Goal: Task Accomplishment & Management: Complete application form

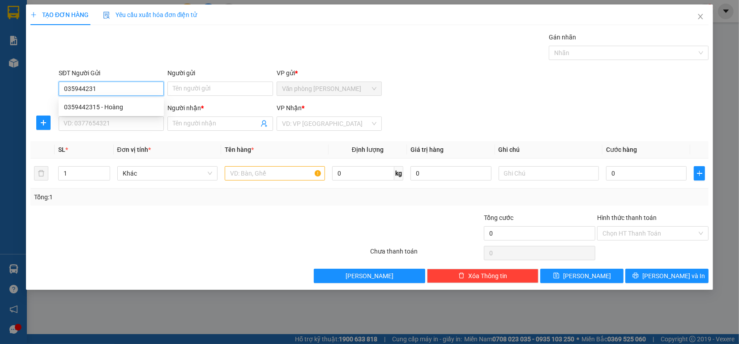
type input "0359442315"
click at [131, 107] on div "0359442315 - Hoàng" at bounding box center [111, 107] width 94 height 10
type input "Hoàng"
type input "0916329329"
type input "[PERSON_NAME]"
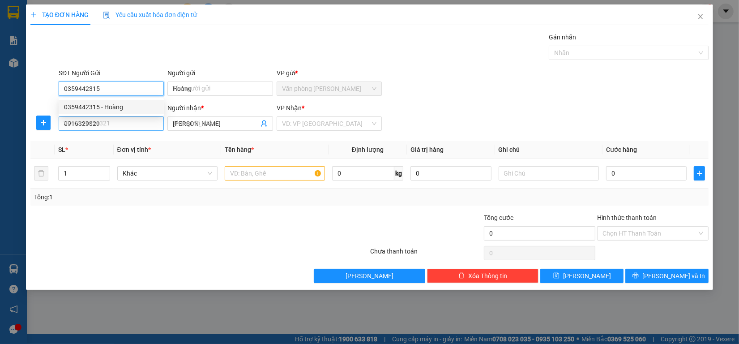
type input "160.000"
type input "0359442315"
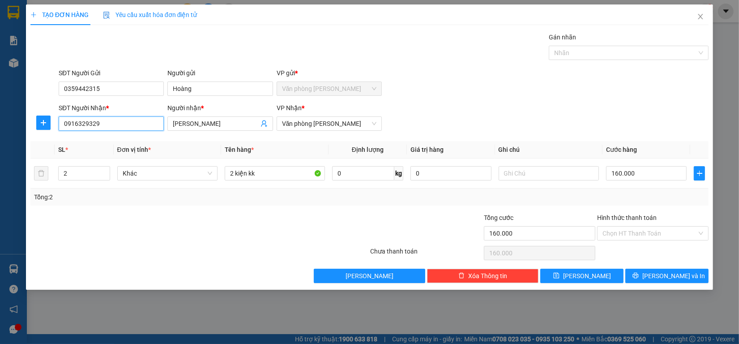
drag, startPoint x: 131, startPoint y: 121, endPoint x: 0, endPoint y: 122, distance: 130.7
click at [0, 122] on div "TẠO ĐƠN HÀNG Yêu cầu xuất hóa đơn điện tử Transit Pickup Surcharge Ids Transit …" at bounding box center [369, 172] width 739 height 344
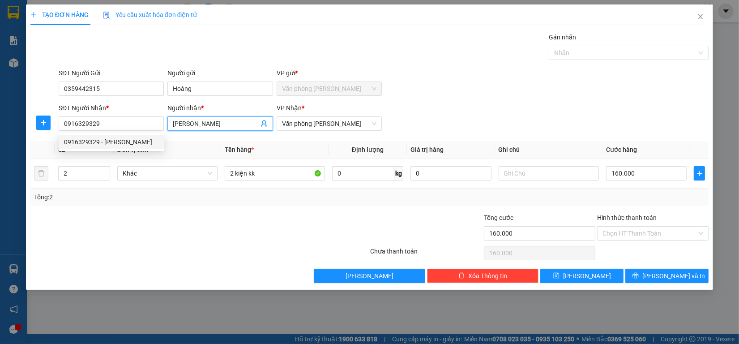
drag, startPoint x: 217, startPoint y: 119, endPoint x: 0, endPoint y: 116, distance: 217.5
click at [0, 116] on div "TẠO ĐƠN HÀNG Yêu cầu xuất hóa đơn điện tử Transit Pickup Surcharge Ids Transit …" at bounding box center [369, 172] width 739 height 344
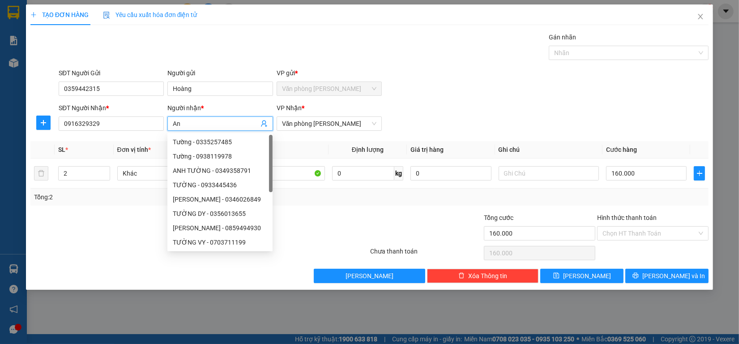
type input "A"
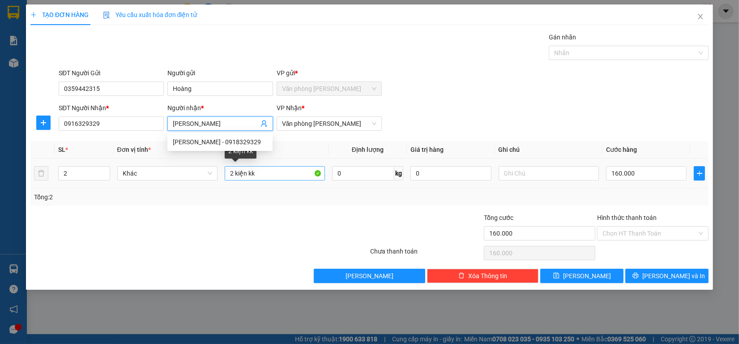
type input "[PERSON_NAME]"
drag, startPoint x: 234, startPoint y: 170, endPoint x: 123, endPoint y: 180, distance: 110.9
click at [128, 180] on tr "2 Khác 2 kiện kk 0 kg 0 160.000" at bounding box center [369, 173] width 678 height 30
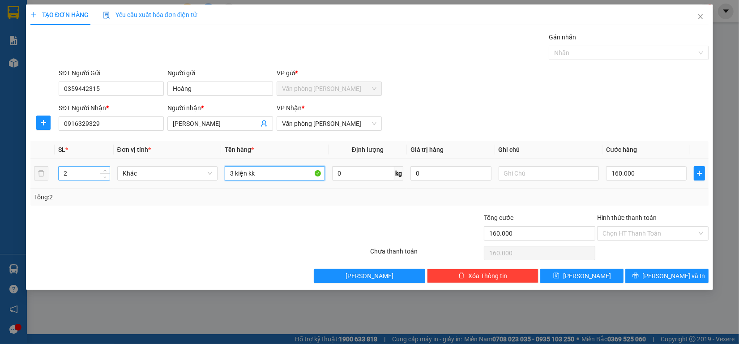
type input "3 kiện kk"
drag, startPoint x: 79, startPoint y: 172, endPoint x: 0, endPoint y: 172, distance: 78.8
click at [0, 172] on div "TẠO ĐƠN HÀNG Yêu cầu xuất hóa đơn điện tử Transit Pickup Surcharge Ids Transit …" at bounding box center [369, 172] width 739 height 344
type input "3"
click at [627, 175] on input "160.000" at bounding box center [646, 173] width 81 height 14
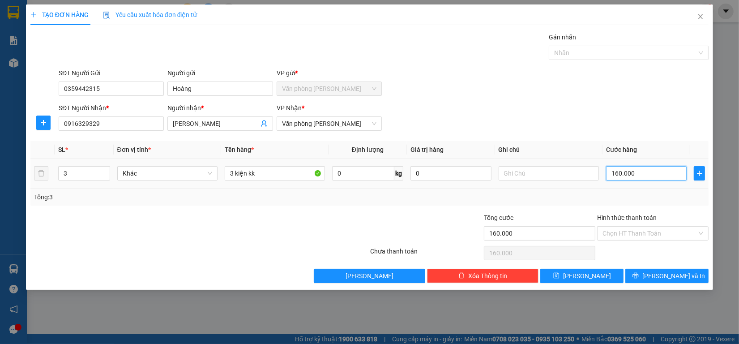
type input "2"
type input "24"
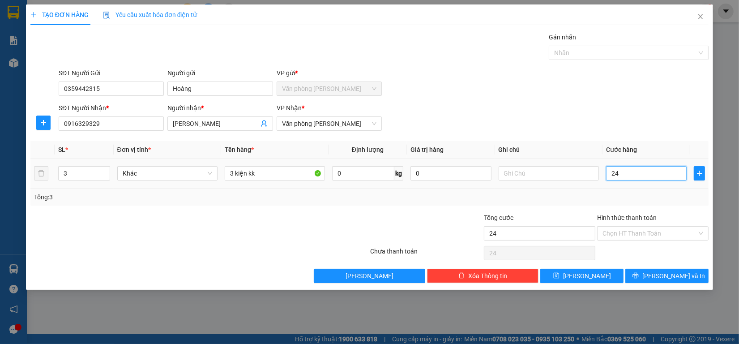
type input "240"
type input "2.400"
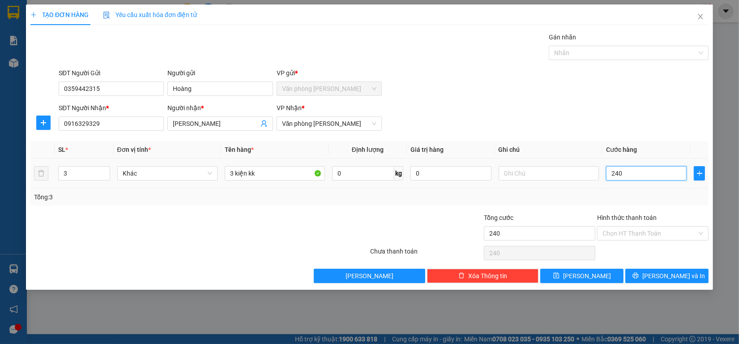
type input "2.400"
type input "24.000"
type input "240.000"
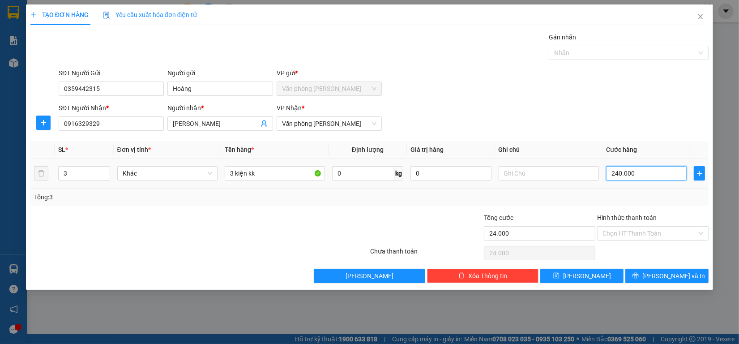
type input "240.000"
click at [699, 280] on button "[PERSON_NAME] và In" at bounding box center [666, 275] width 83 height 14
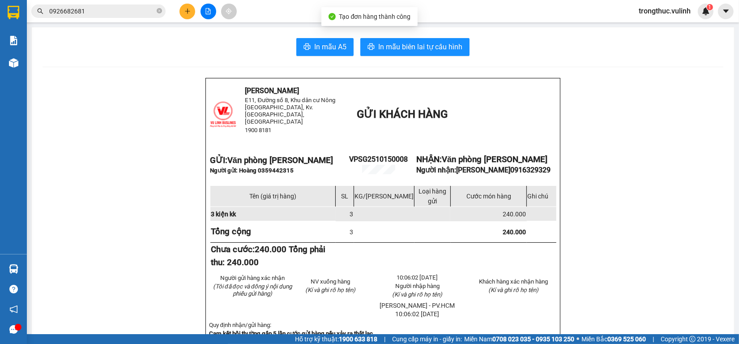
drag, startPoint x: 330, startPoint y: 33, endPoint x: 332, endPoint y: 37, distance: 4.8
click at [332, 48] on span "In mẫu A5" at bounding box center [330, 46] width 32 height 11
